Goal: Task Accomplishment & Management: Complete application form

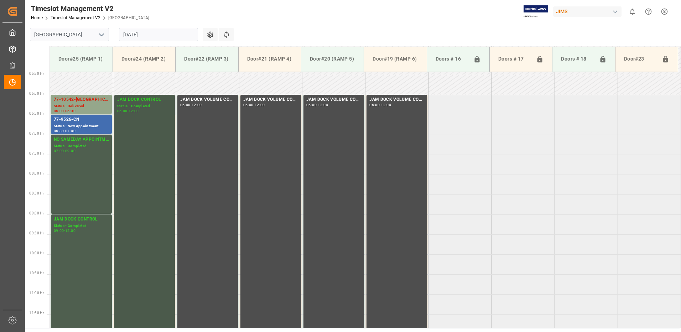
scroll to position [212, 0]
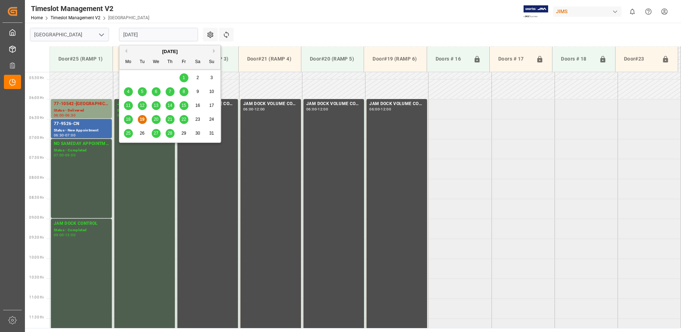
click at [155, 32] on input "[DATE]" at bounding box center [158, 35] width 79 height 14
click at [170, 118] on span "21" at bounding box center [169, 119] width 5 height 5
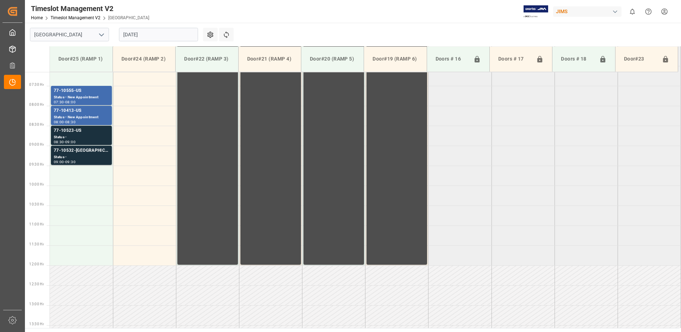
scroll to position [283, 0]
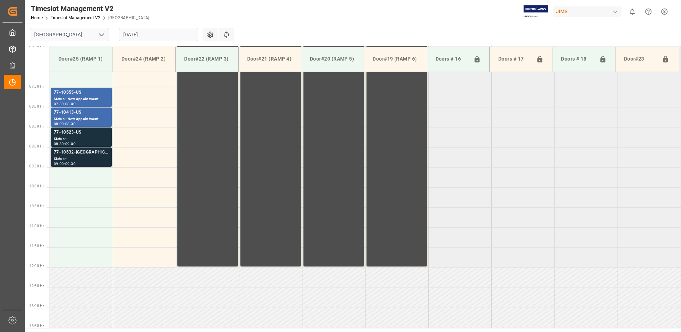
click at [75, 157] on div "Status -" at bounding box center [81, 159] width 55 height 6
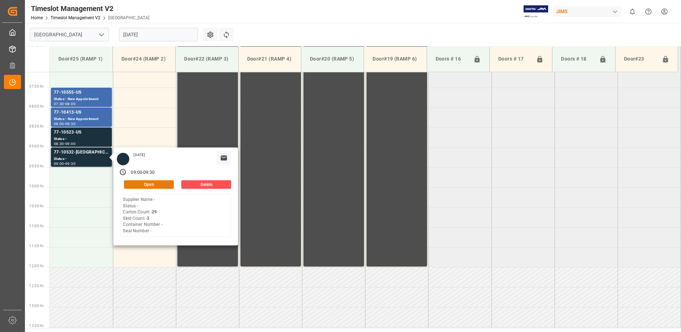
click at [156, 184] on button "Open" at bounding box center [149, 184] width 50 height 9
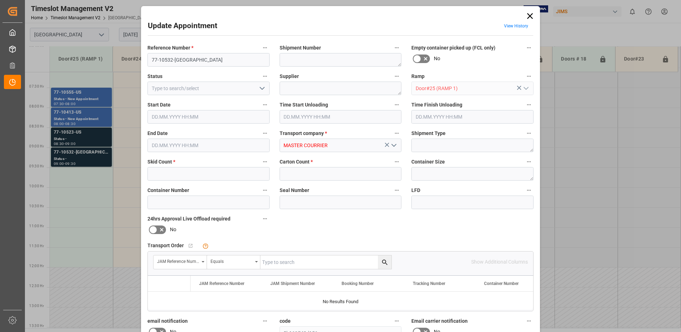
type input "3"
type input "29"
type input "[DATE] 09:00"
type input "[DATE] 09:30"
type input "[DATE] 13:39"
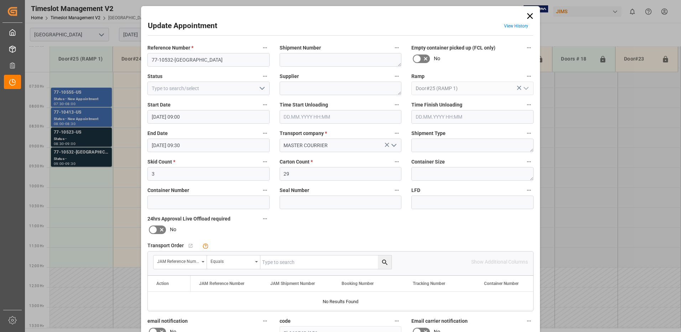
click at [283, 261] on input "text" at bounding box center [325, 262] width 131 height 14
type input "77-10532-us"
click at [383, 262] on icon "search button" at bounding box center [384, 261] width 7 height 7
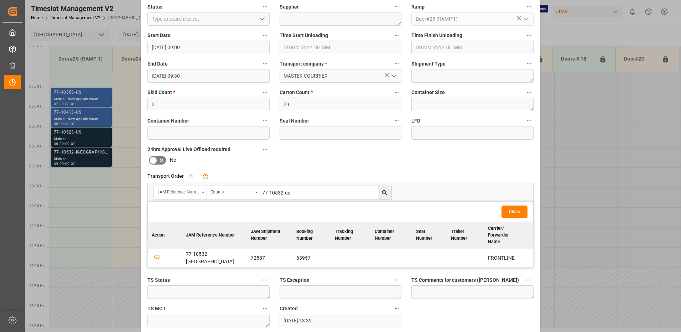
scroll to position [71, 0]
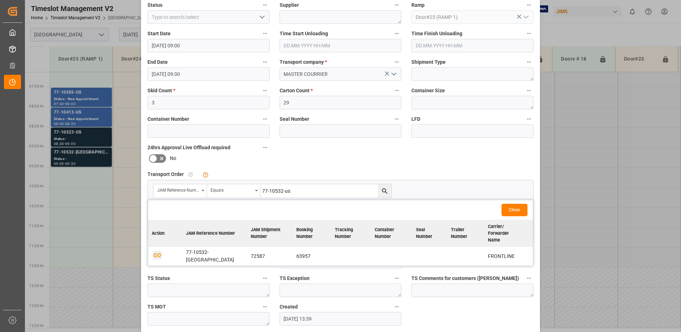
click at [159, 251] on icon "button" at bounding box center [157, 255] width 9 height 9
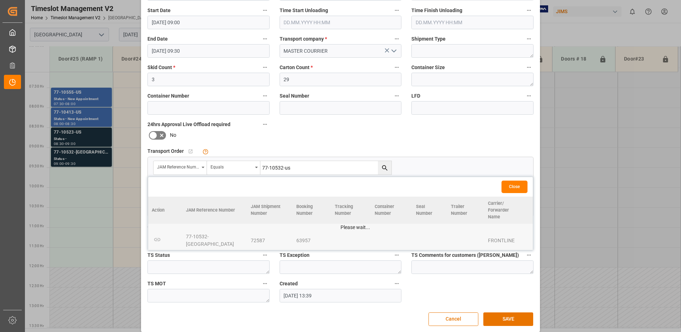
scroll to position [101, 0]
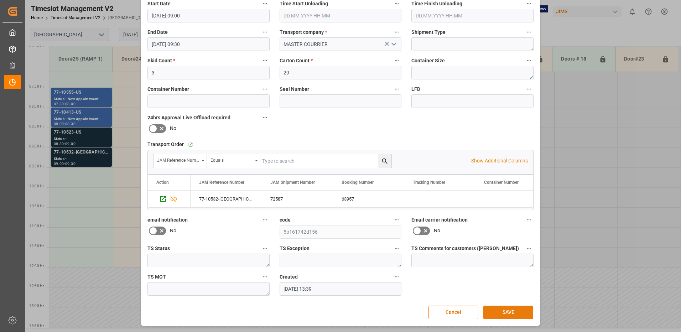
click at [502, 312] on button "SAVE" at bounding box center [508, 312] width 50 height 14
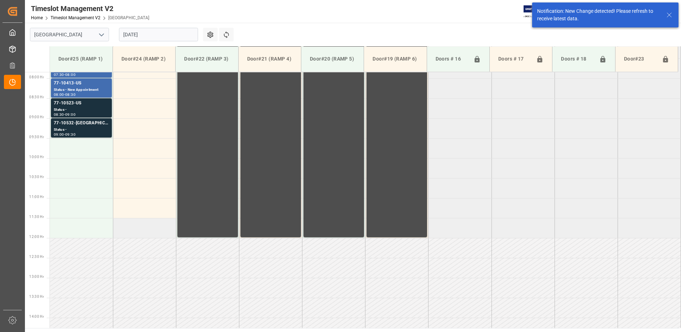
scroll to position [315, 0]
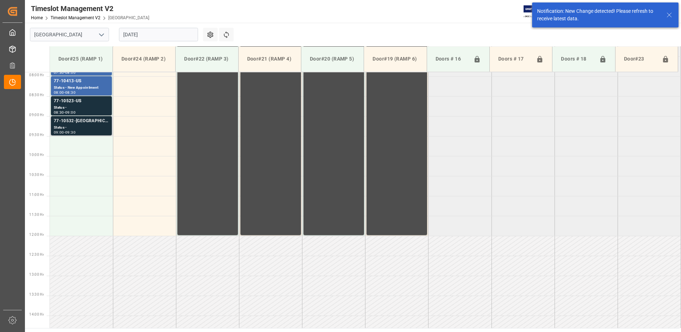
click at [74, 129] on div "Status -" at bounding box center [81, 128] width 55 height 6
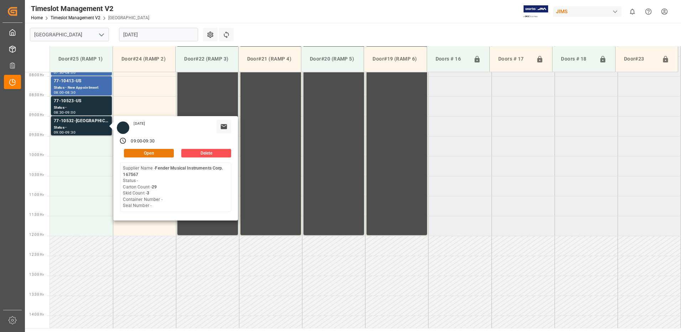
click at [152, 151] on button "Open" at bounding box center [149, 153] width 50 height 9
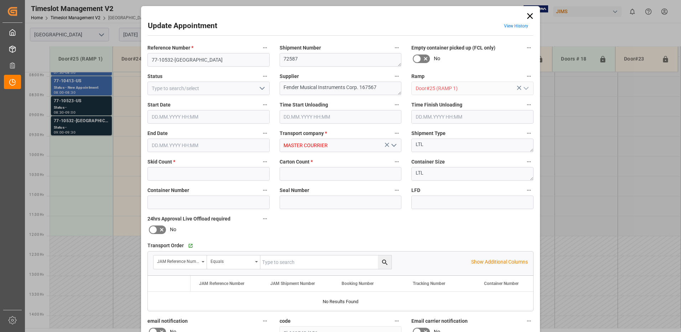
type input "3"
type input "29"
type input "[DATE] 09:00"
type input "[DATE] 09:30"
type input "[DATE] 13:39"
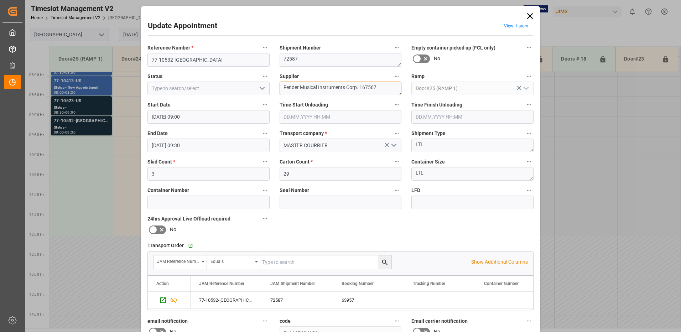
drag, startPoint x: 379, startPoint y: 87, endPoint x: 318, endPoint y: 89, distance: 61.3
click at [318, 89] on textarea "Fender Musical Instruments Corp. 167567" at bounding box center [340, 89] width 122 height 14
type textarea "Fender Musical / IN09(11)"
click at [260, 88] on icon "open menu" at bounding box center [262, 88] width 9 height 9
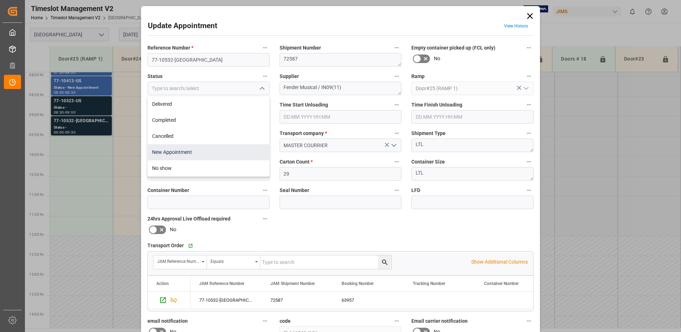
click at [199, 152] on div "New Appointment" at bounding box center [208, 152] width 121 height 16
type input "New Appointment"
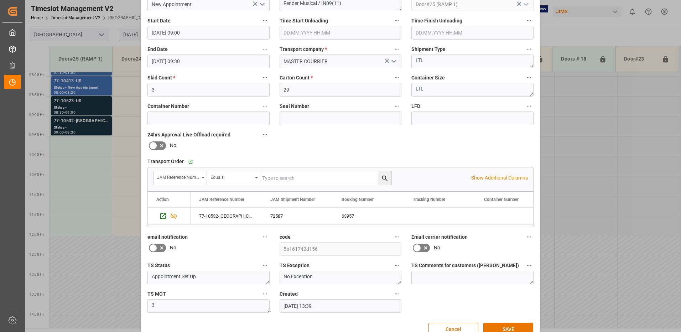
scroll to position [101, 0]
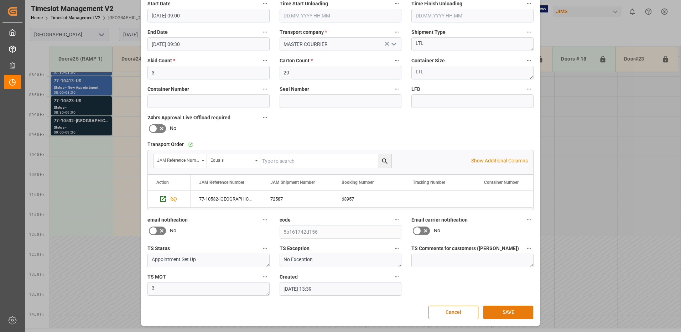
click at [508, 313] on button "SAVE" at bounding box center [508, 312] width 50 height 14
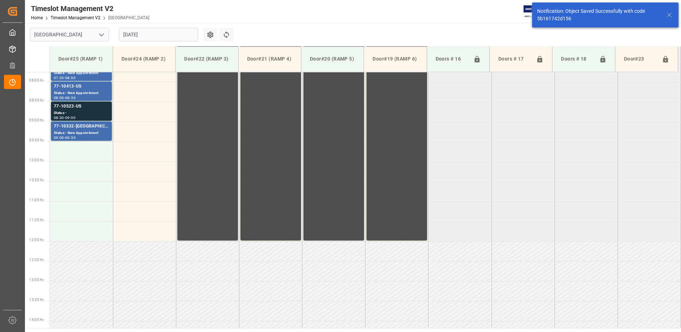
scroll to position [315, 0]
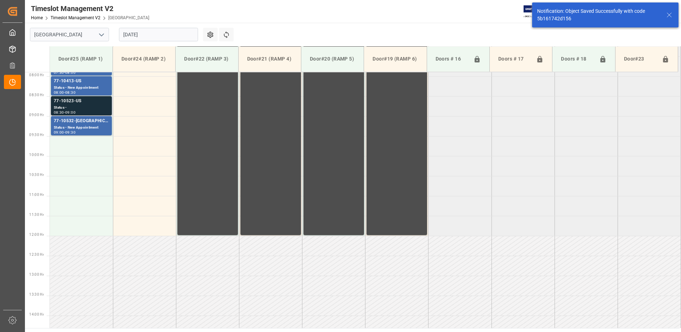
click at [74, 105] on div "Status -" at bounding box center [81, 108] width 55 height 6
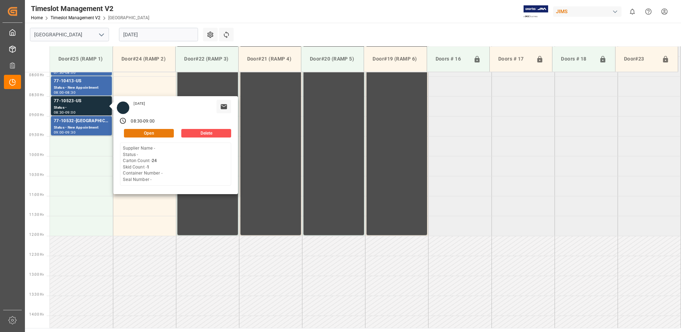
click at [162, 133] on button "Open" at bounding box center [149, 133] width 50 height 9
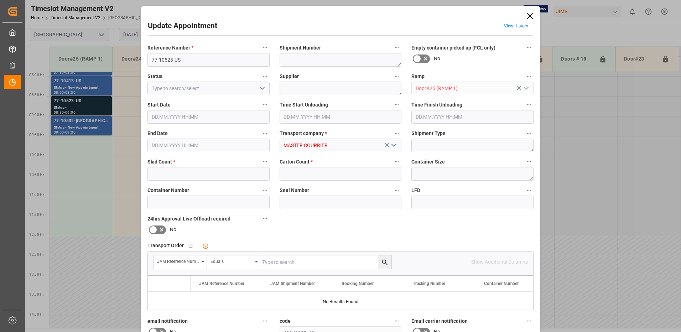
type input "1"
type input "24"
type input "[DATE] 08:30"
type input "[DATE] 09:00"
type input "[DATE] 13:37"
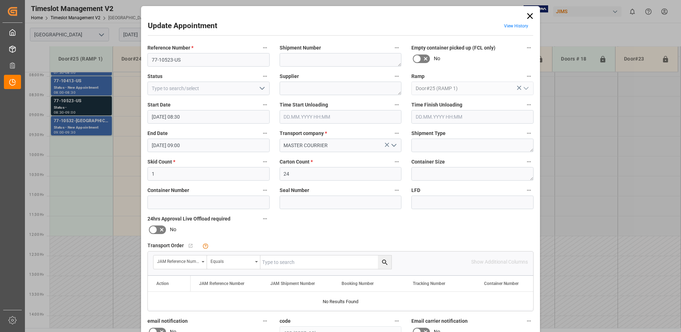
click at [288, 261] on input "text" at bounding box center [325, 262] width 131 height 14
type input "77-10523-US"
click at [383, 262] on icon "search button" at bounding box center [384, 261] width 7 height 7
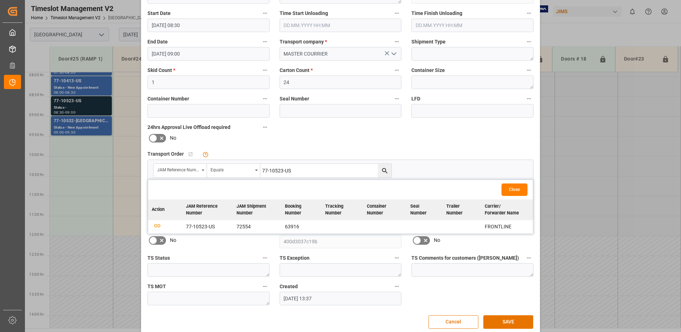
scroll to position [101, 0]
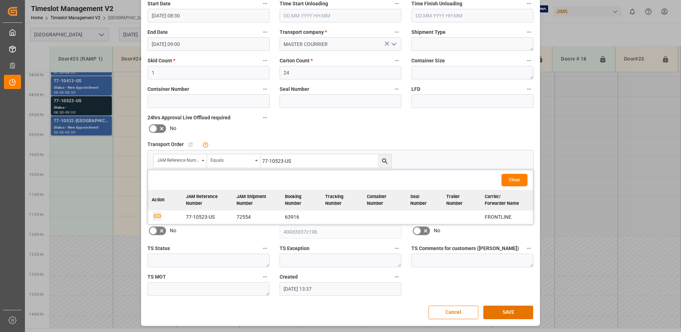
click at [156, 216] on icon "button" at bounding box center [157, 215] width 9 height 9
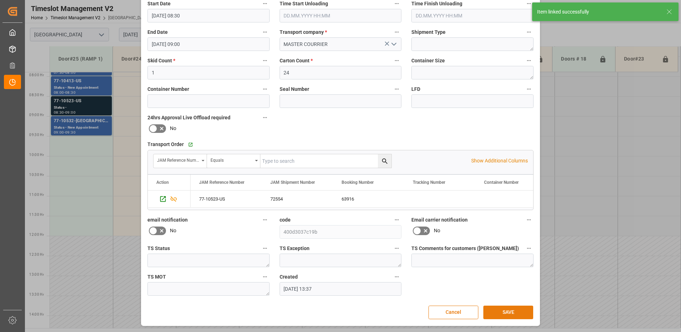
click at [503, 311] on button "SAVE" at bounding box center [508, 312] width 50 height 14
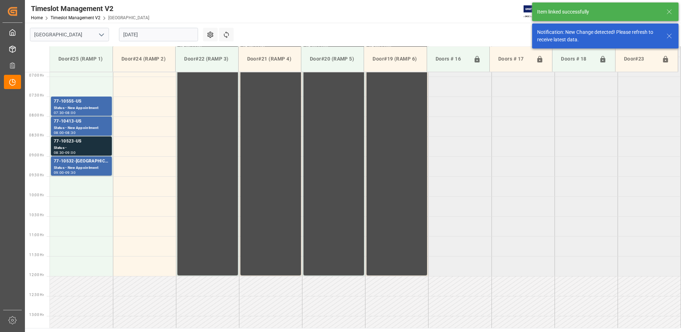
scroll to position [275, 0]
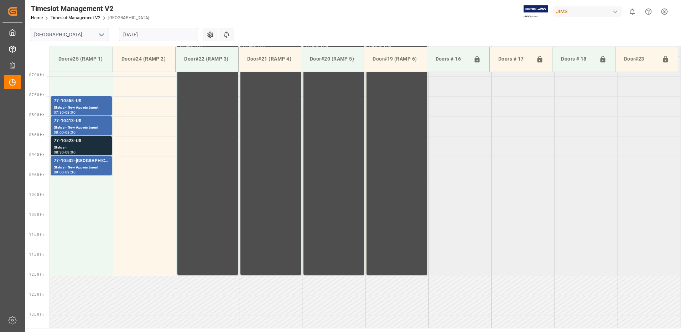
click at [91, 145] on div "Status -" at bounding box center [81, 148] width 55 height 6
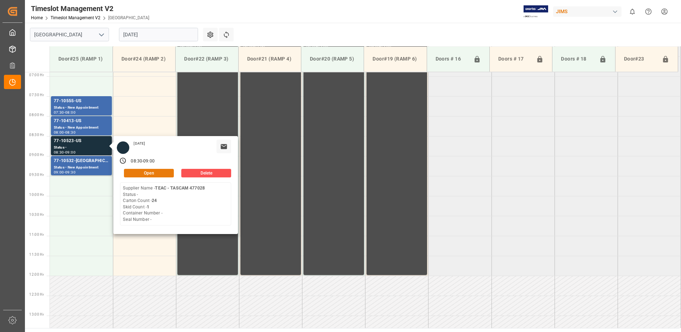
click at [161, 173] on button "Open" at bounding box center [149, 173] width 50 height 9
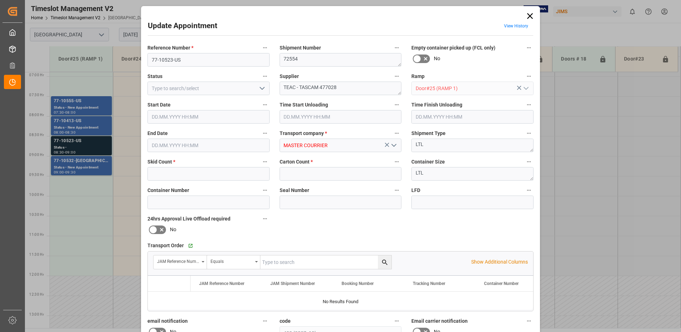
type input "1"
type input "24"
type input "[DATE] 08:30"
type input "[DATE] 09:00"
type input "[DATE] 13:37"
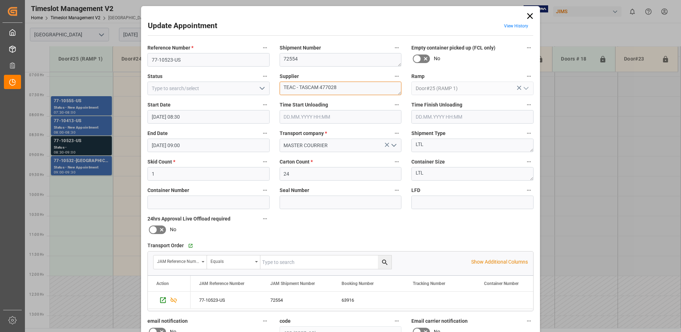
drag, startPoint x: 340, startPoint y: 87, endPoint x: 320, endPoint y: 87, distance: 20.3
click at [320, 87] on textarea "TEAC - TASCAM 477028" at bounding box center [340, 89] width 122 height 14
type textarea "TEAC - TASCAM / IN09(9)"
click at [263, 88] on icon "open menu" at bounding box center [262, 88] width 9 height 9
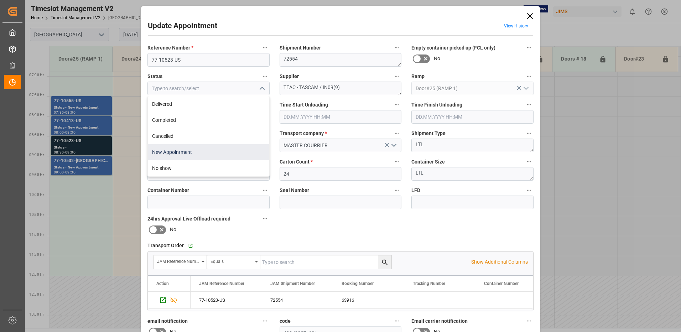
click at [199, 154] on div "New Appointment" at bounding box center [208, 152] width 121 height 16
type input "New Appointment"
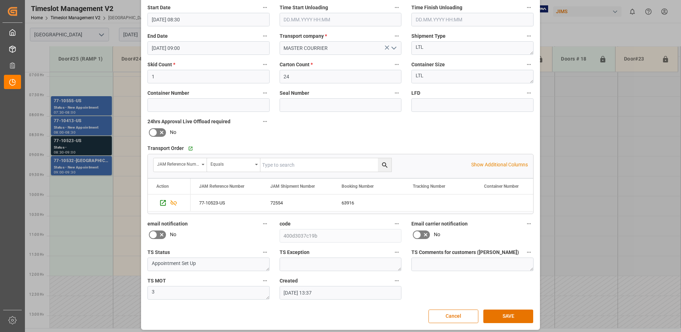
scroll to position [101, 0]
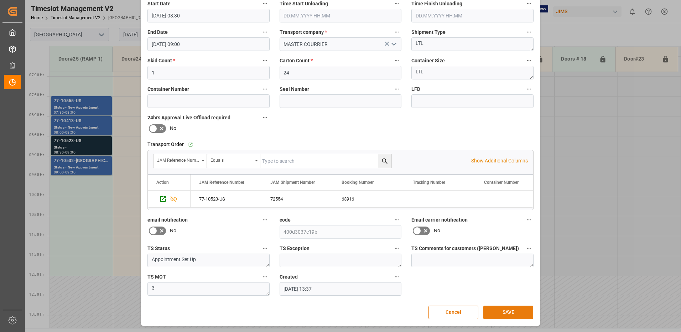
click at [514, 314] on button "SAVE" at bounding box center [508, 312] width 50 height 14
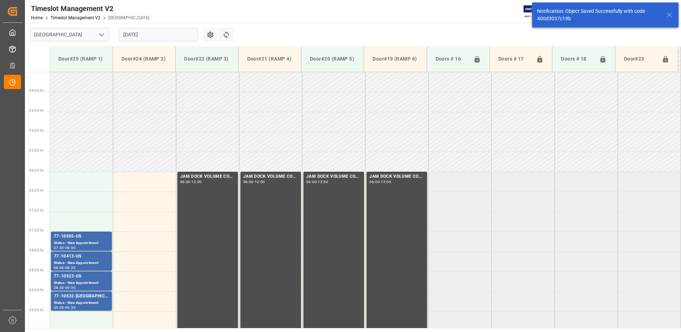
scroll to position [275, 0]
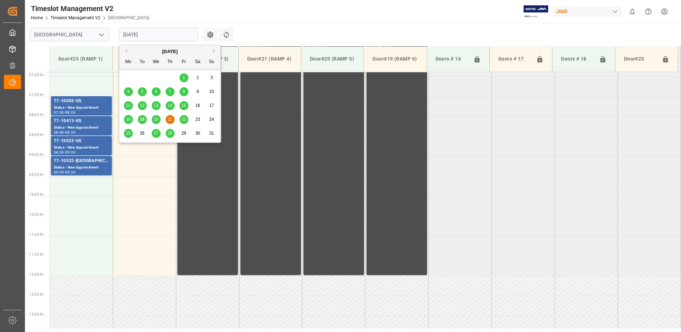
click at [163, 36] on input "[DATE]" at bounding box center [158, 35] width 79 height 14
click at [186, 120] on div "22" at bounding box center [183, 119] width 9 height 9
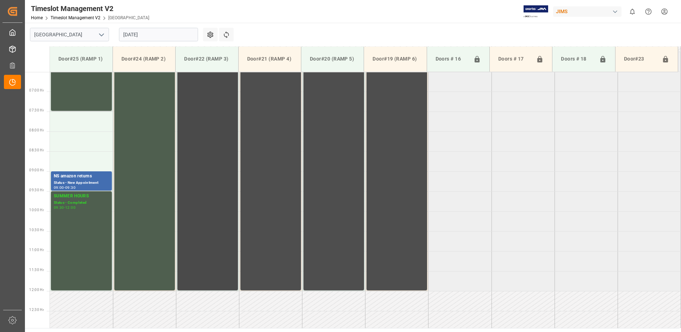
scroll to position [248, 0]
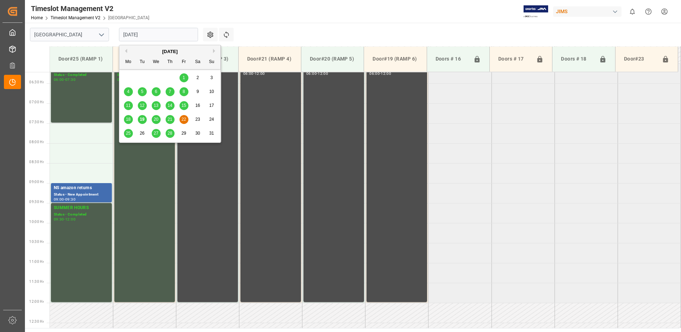
click at [164, 37] on input "[DATE]" at bounding box center [158, 35] width 79 height 14
click at [171, 117] on span "21" at bounding box center [169, 119] width 5 height 5
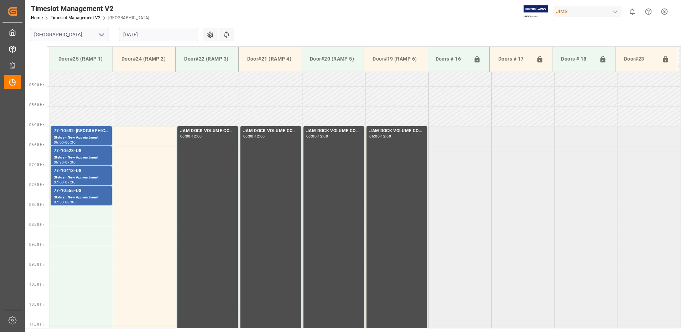
scroll to position [177, 0]
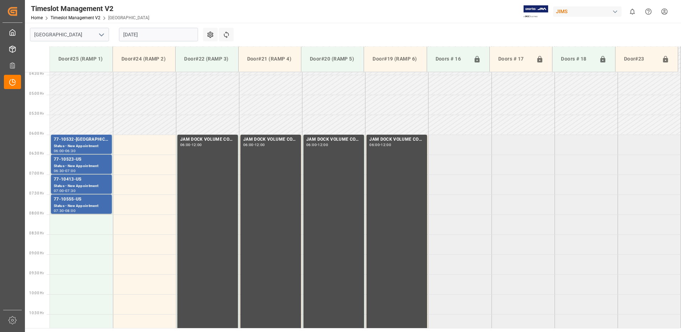
click at [166, 35] on input "[DATE]" at bounding box center [158, 35] width 79 height 14
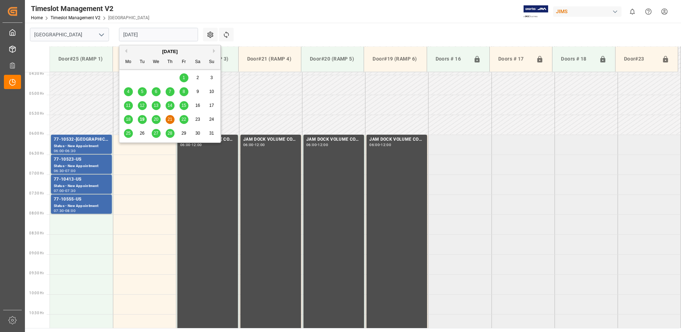
click at [157, 119] on span "20" at bounding box center [155, 119] width 5 height 5
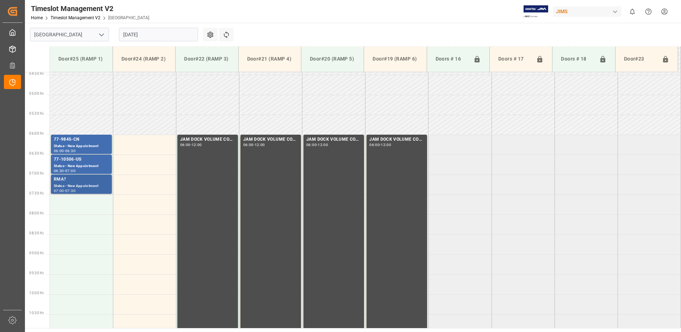
click at [88, 180] on div "RMA?" at bounding box center [81, 179] width 55 height 7
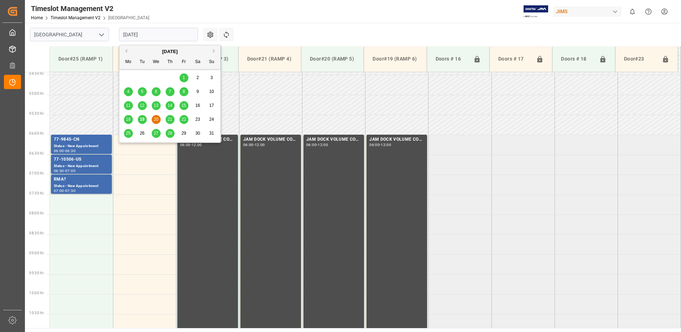
click at [159, 32] on input "[DATE]" at bounding box center [158, 35] width 79 height 14
click at [142, 119] on span "19" at bounding box center [142, 119] width 5 height 5
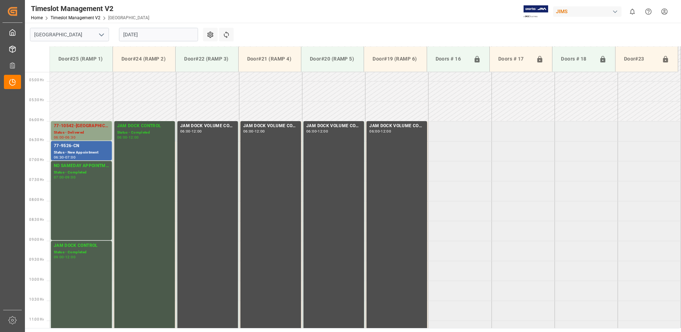
scroll to position [176, 0]
